Goal: Task Accomplishment & Management: Manage account settings

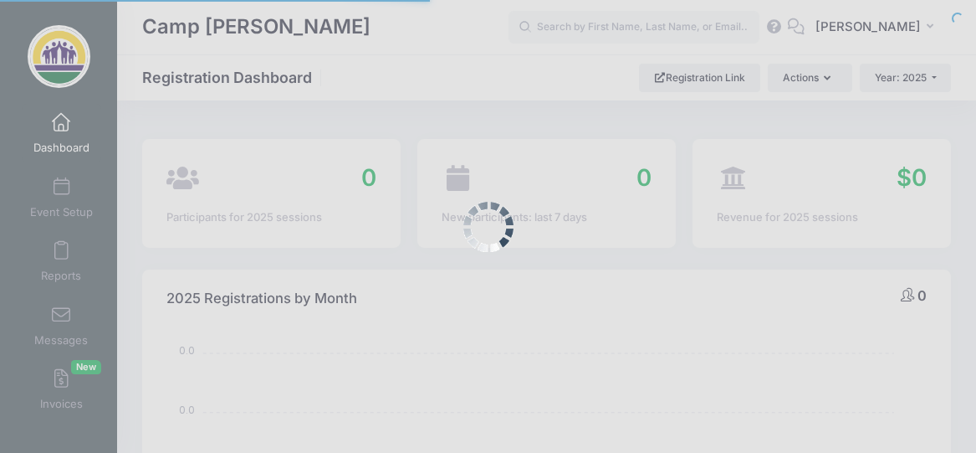
select select
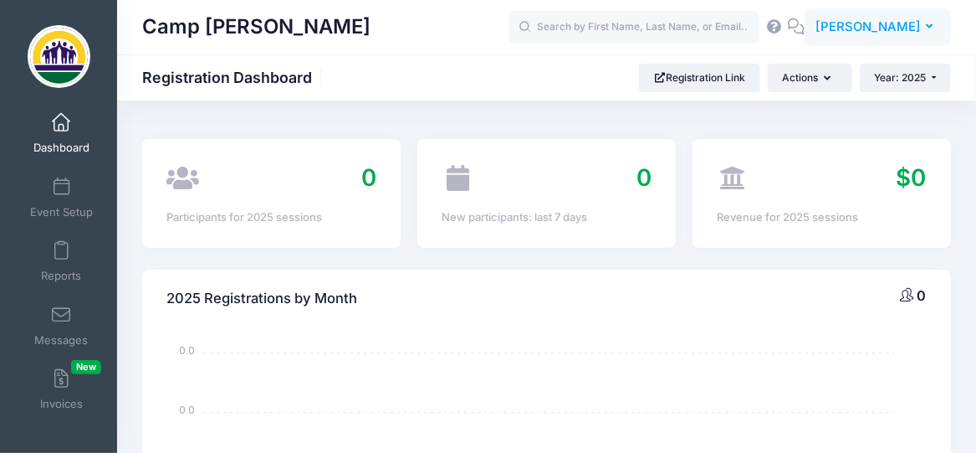
click at [920, 30] on span "Leslie Woodruff" at bounding box center [868, 27] width 105 height 18
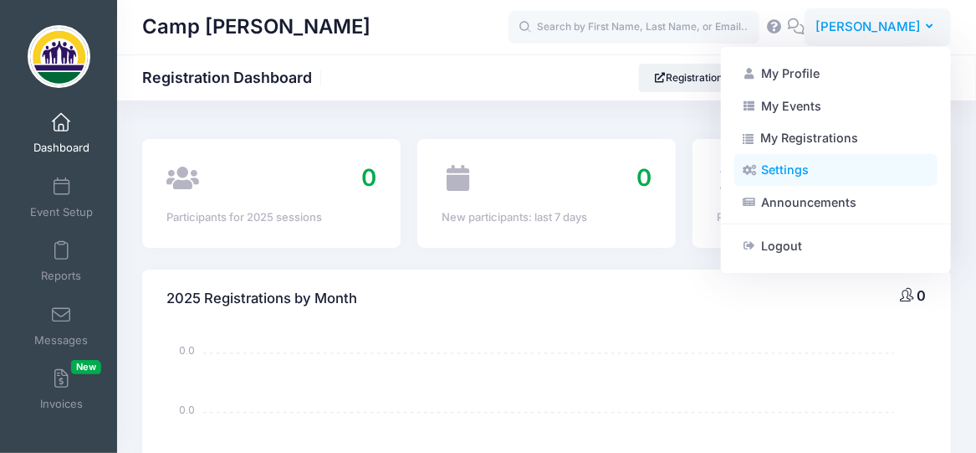
click at [781, 166] on link "Settings" at bounding box center [836, 170] width 203 height 32
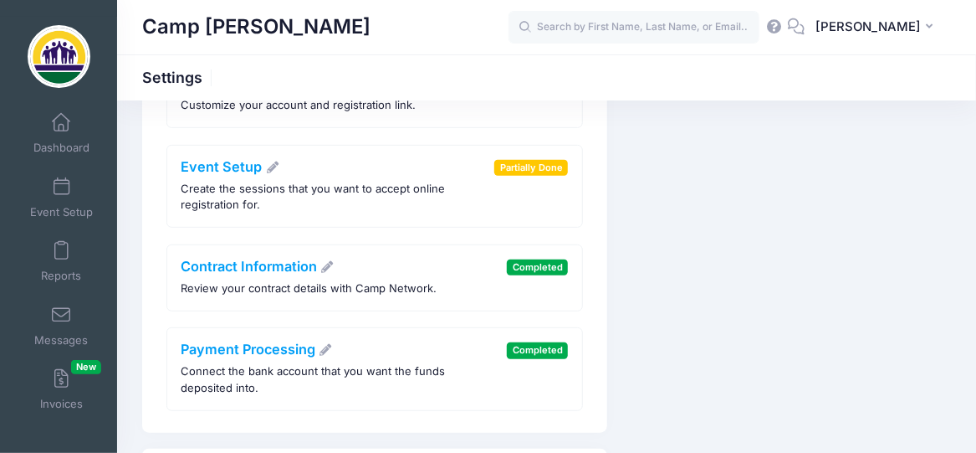
scroll to position [251, 0]
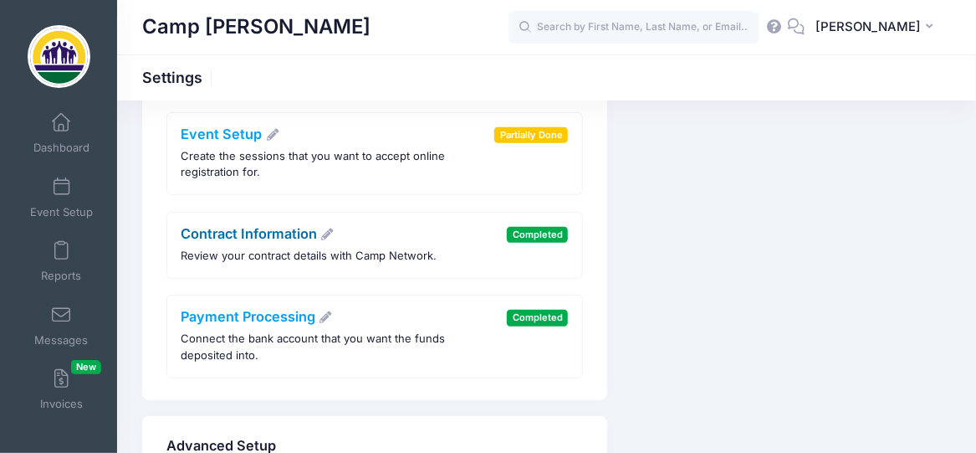
click at [252, 232] on link "Contract Information" at bounding box center [259, 233] width 154 height 17
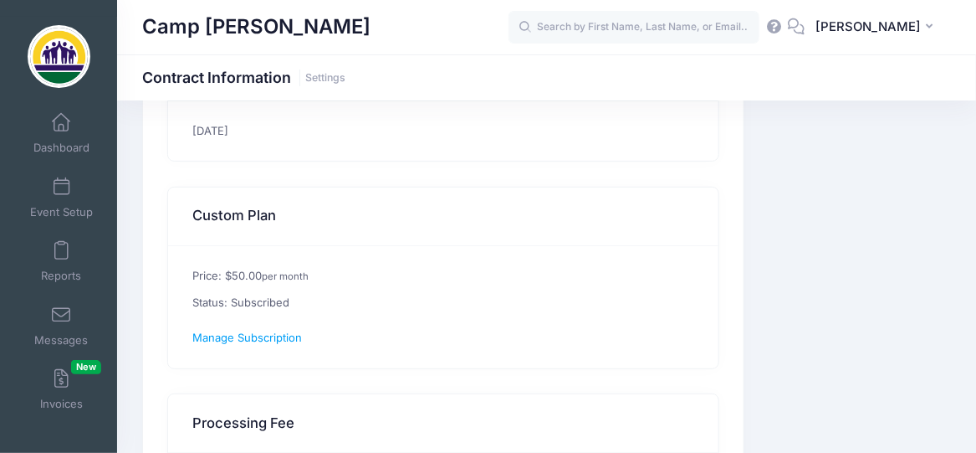
scroll to position [251, 0]
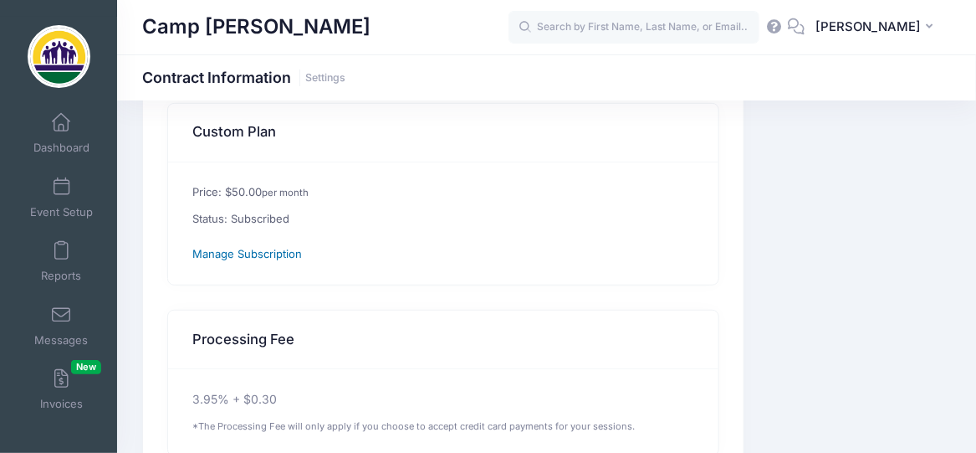
click at [248, 250] on span "Manage Subscription" at bounding box center [248, 253] width 110 height 13
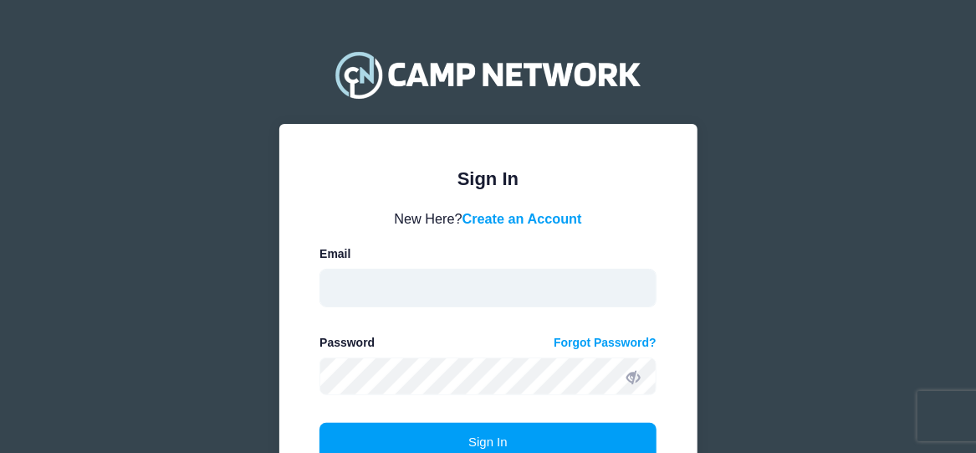
click at [373, 276] on input "email" at bounding box center [488, 288] width 337 height 38
type input "lwoodruff@coa-yfc.org"
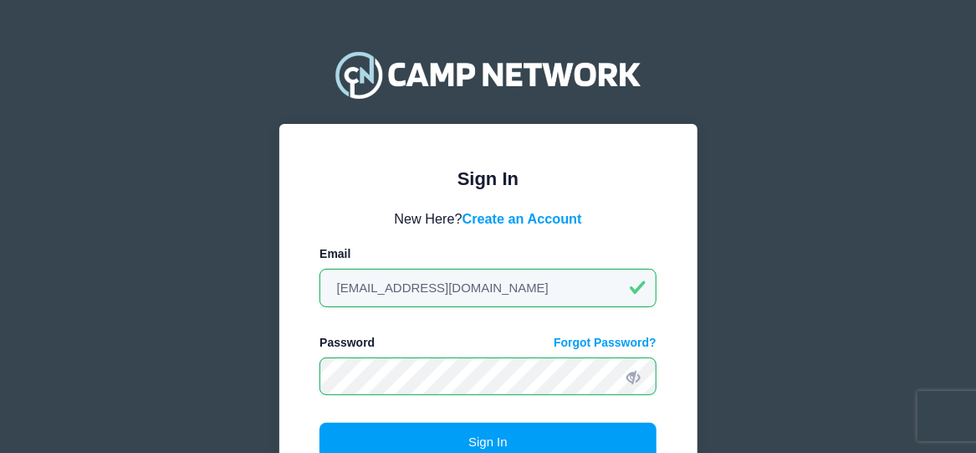
click at [320, 423] on button "Sign In" at bounding box center [488, 442] width 337 height 38
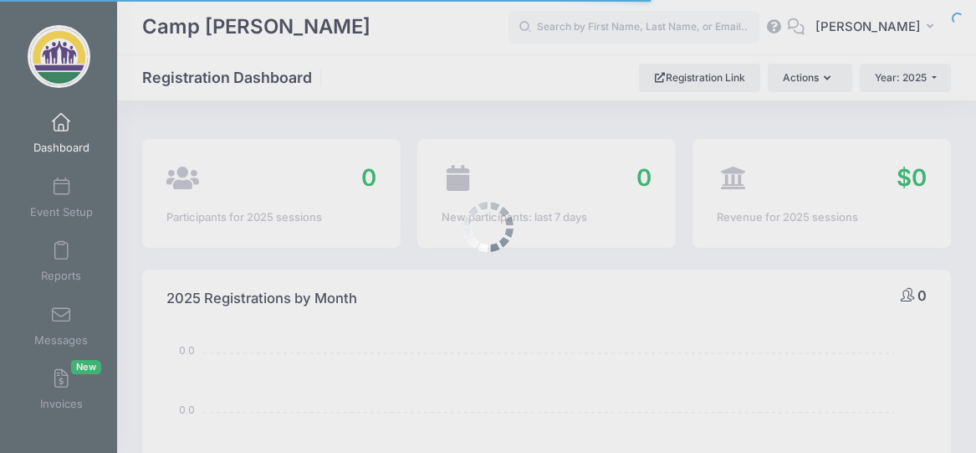
select select
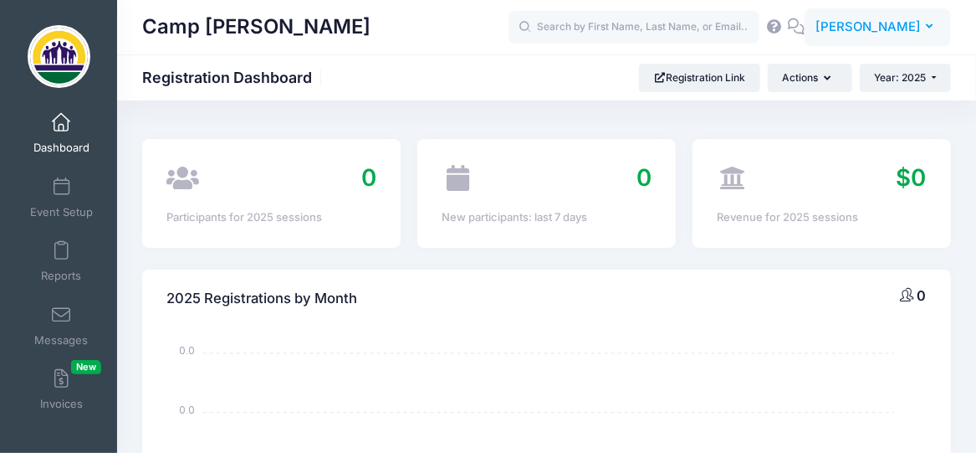
click at [886, 26] on span "[PERSON_NAME]" at bounding box center [868, 27] width 105 height 18
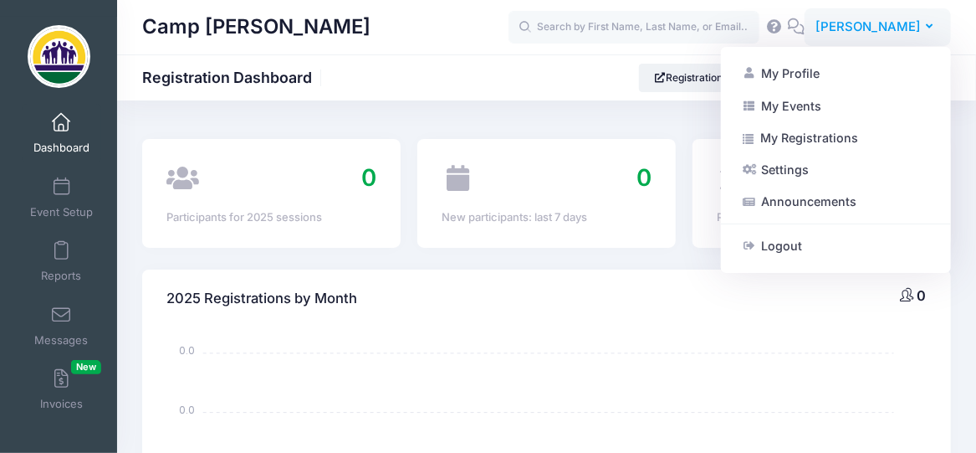
click at [886, 26] on span "[PERSON_NAME]" at bounding box center [868, 27] width 105 height 18
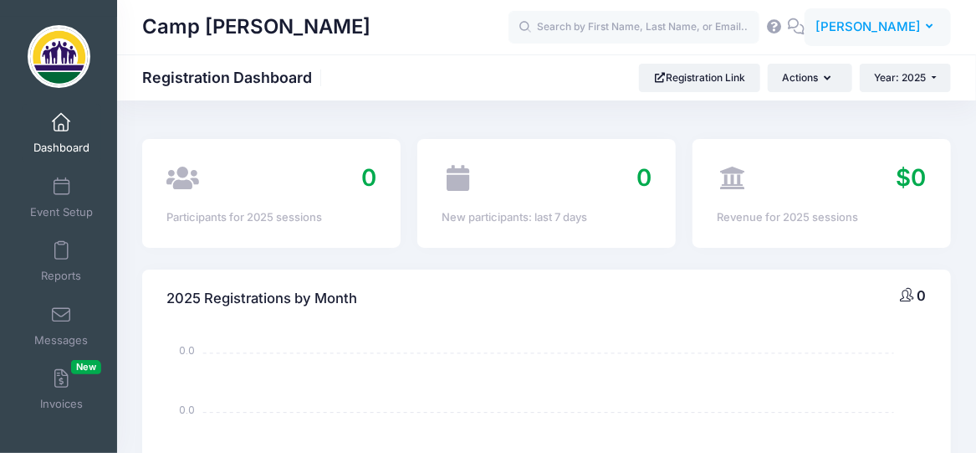
click at [886, 26] on span "[PERSON_NAME]" at bounding box center [868, 27] width 105 height 18
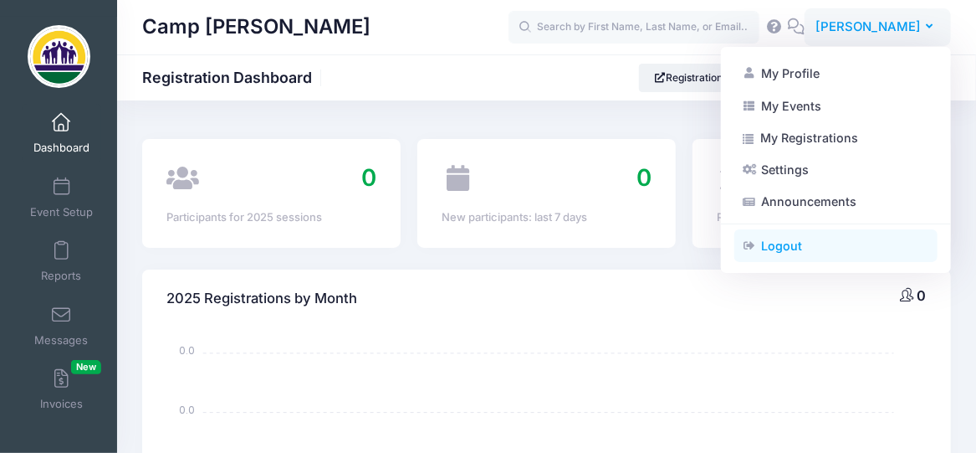
click at [777, 237] on link "Logout" at bounding box center [836, 246] width 203 height 32
